Goal: Task Accomplishment & Management: Manage account settings

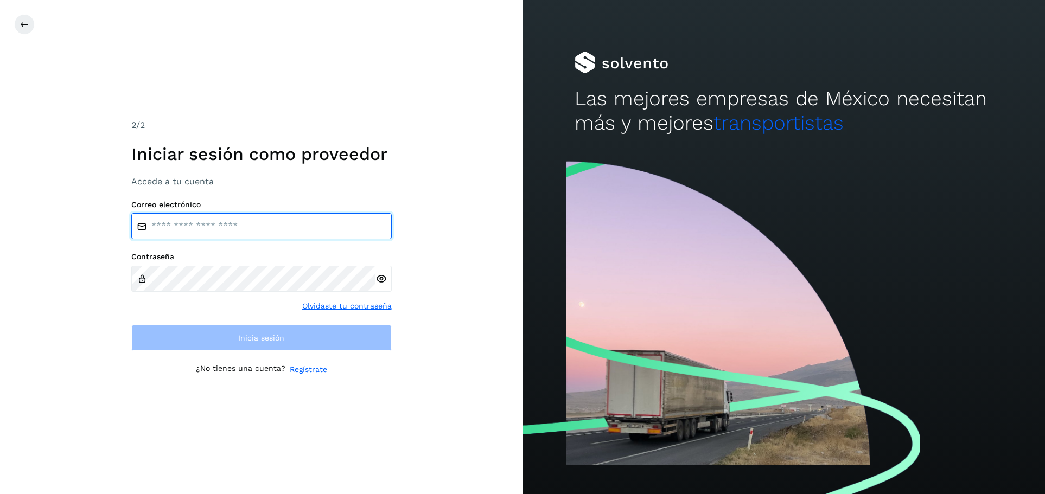
click at [241, 227] on input "email" at bounding box center [261, 226] width 260 height 26
type input "**********"
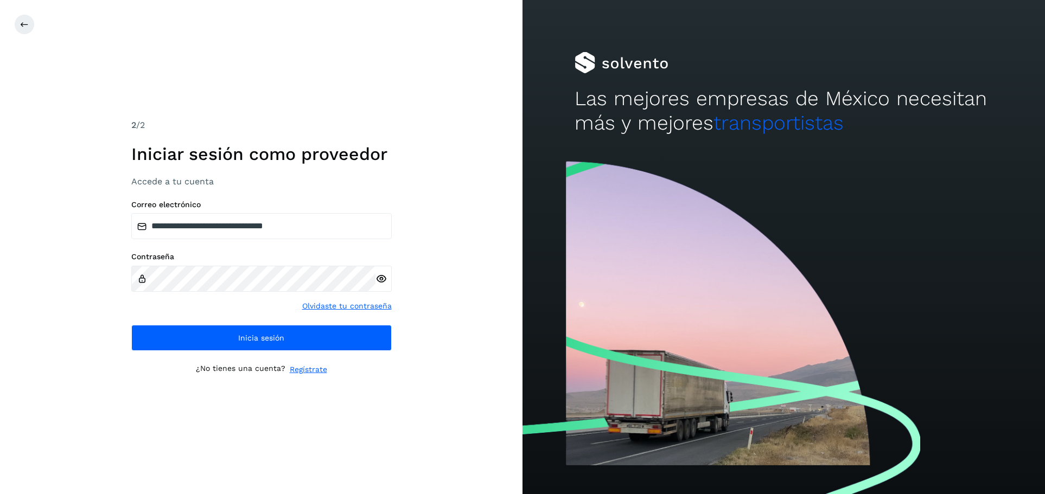
click at [381, 279] on icon at bounding box center [380, 278] width 11 height 11
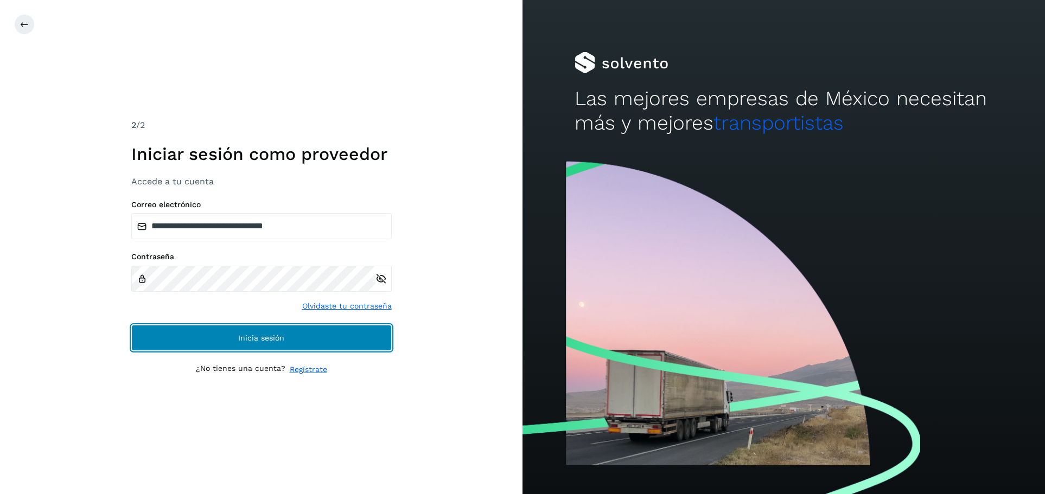
click at [254, 337] on span "Inicia sesión" at bounding box center [261, 338] width 46 height 8
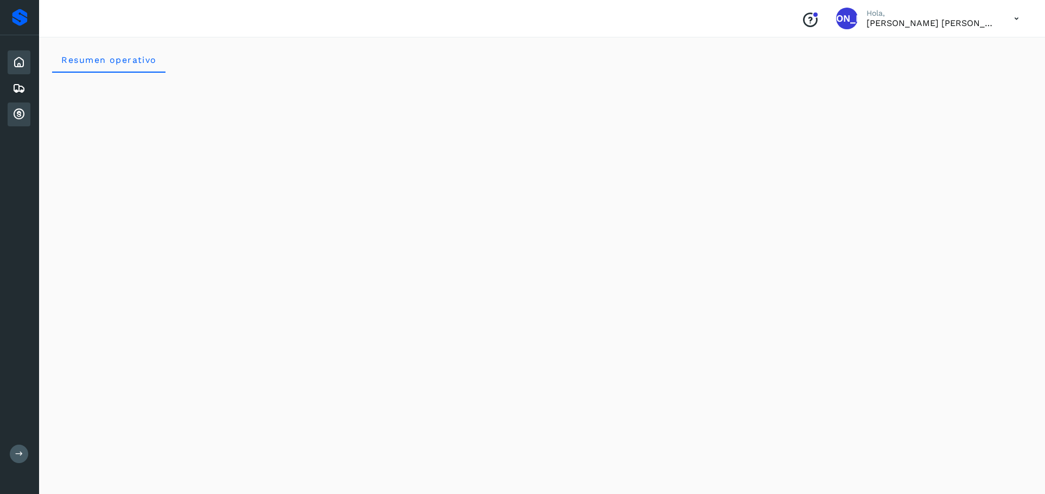
click at [15, 112] on icon at bounding box center [18, 114] width 13 height 13
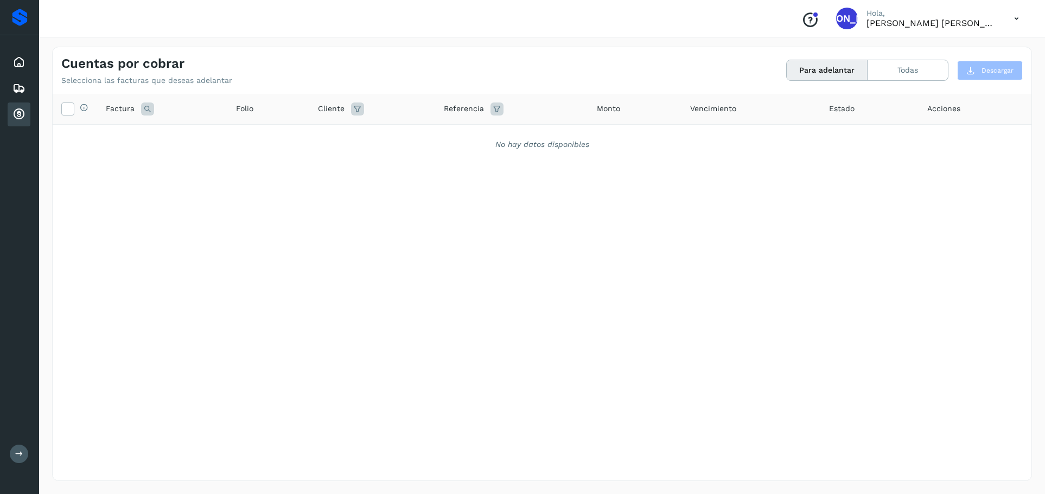
drag, startPoint x: 910, startPoint y: 72, endPoint x: 895, endPoint y: 100, distance: 32.0
click at [910, 72] on button "Todas" at bounding box center [907, 70] width 80 height 20
